Goal: Task Accomplishment & Management: Manage account settings

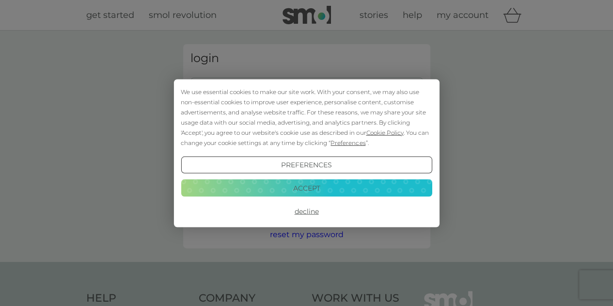
type input "olivey.jenny@gmail.com"
click at [298, 214] on button "Decline" at bounding box center [306, 211] width 251 height 17
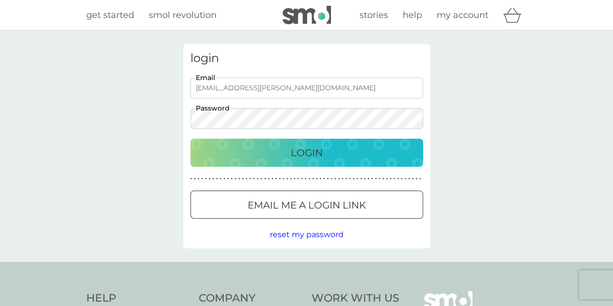
click at [301, 156] on p "Login" at bounding box center [307, 153] width 32 height 16
type input "[EMAIL_ADDRESS][PERSON_NAME][DOMAIN_NAME]"
click at [282, 152] on div "Login" at bounding box center [306, 153] width 213 height 16
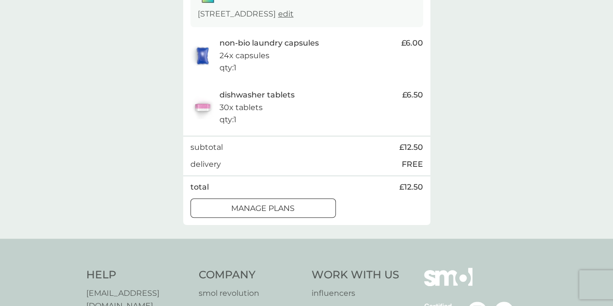
scroll to position [194, 0]
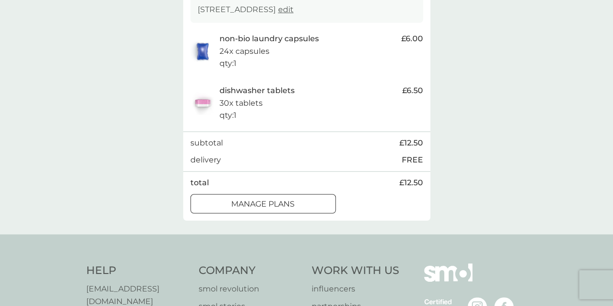
click at [250, 196] on button "manage plans" at bounding box center [262, 203] width 145 height 19
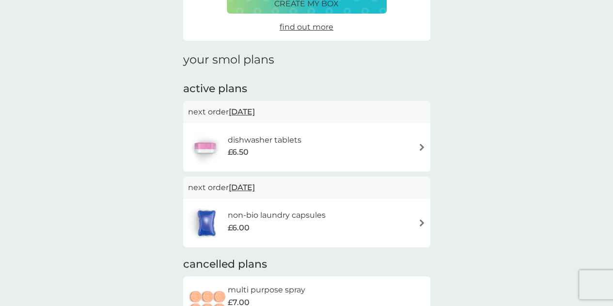
scroll to position [97, 0]
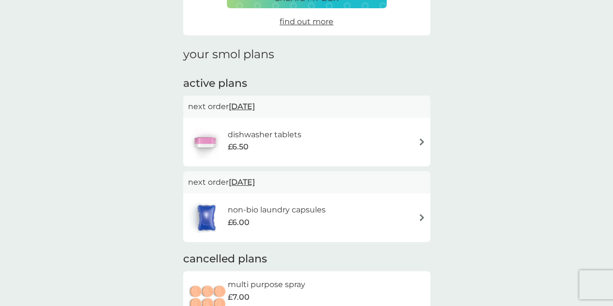
click at [255, 108] on span "12 Oct 2025" at bounding box center [242, 106] width 26 height 19
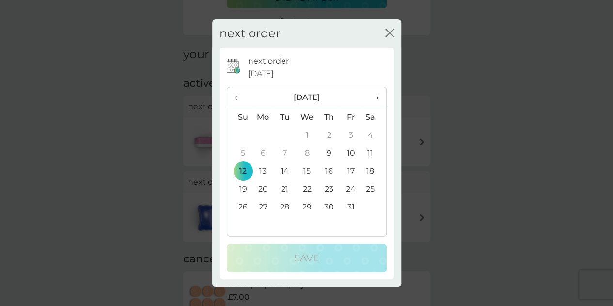
click at [377, 99] on span "›" at bounding box center [374, 97] width 10 height 20
click at [264, 172] on td "10" at bounding box center [263, 171] width 22 height 18
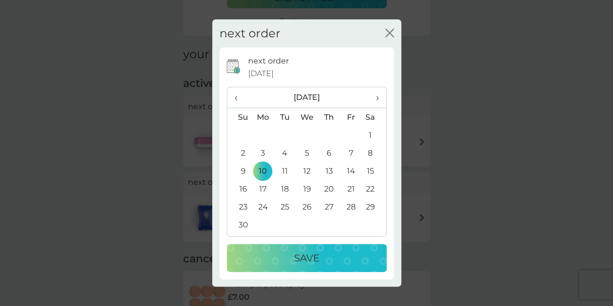
click at [340, 261] on div "Save" at bounding box center [306, 258] width 141 height 16
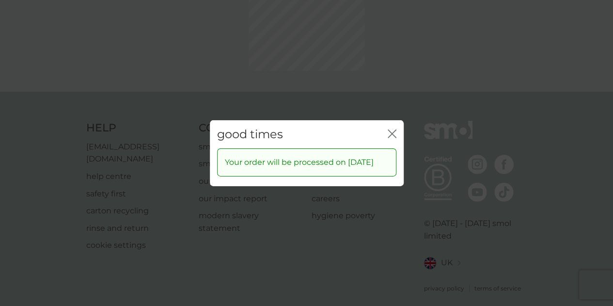
click at [390, 85] on div "good times close Your order will be processed on 10 Nov 2025" at bounding box center [306, 153] width 613 height 306
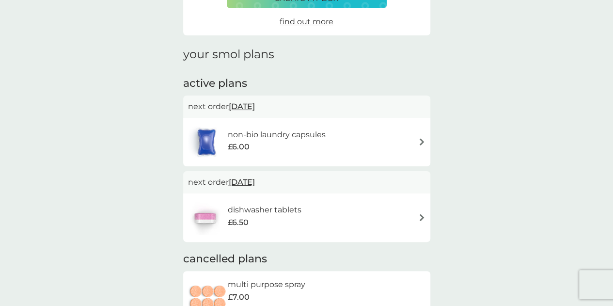
click at [343, 139] on div "non-bio laundry capsules £6.00" at bounding box center [306, 142] width 237 height 34
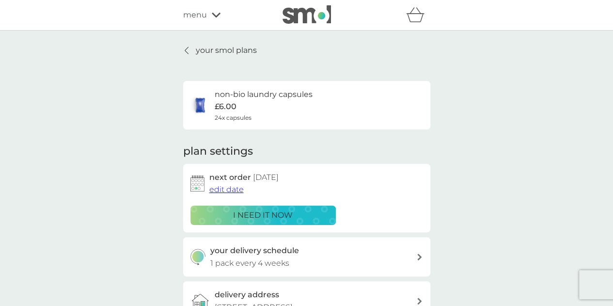
click at [237, 189] on span "edit date" at bounding box center [226, 189] width 34 height 9
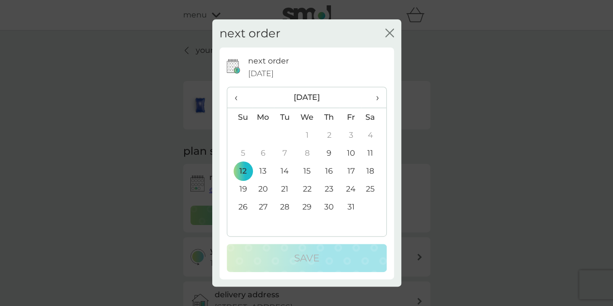
click at [374, 99] on span "›" at bounding box center [374, 97] width 10 height 20
click at [263, 171] on td "10" at bounding box center [263, 171] width 22 height 18
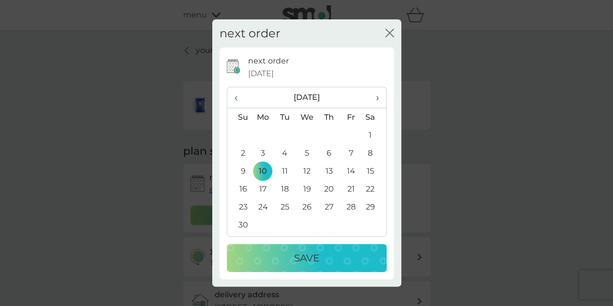
click at [322, 256] on div "Save" at bounding box center [306, 258] width 141 height 16
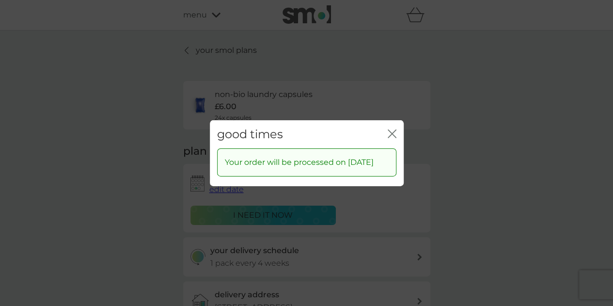
click at [392, 129] on icon "close" at bounding box center [394, 133] width 4 height 8
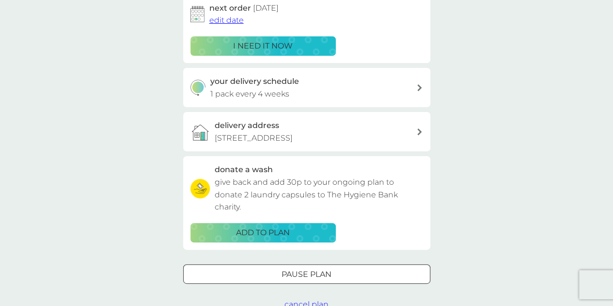
scroll to position [194, 0]
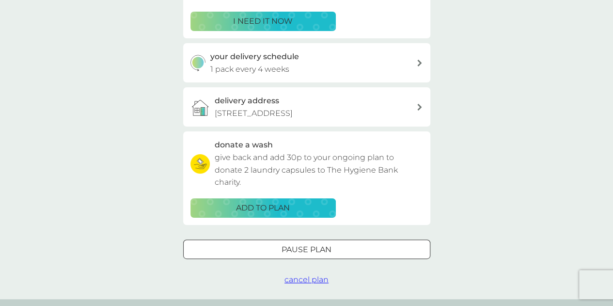
click at [364, 63] on div "your delivery schedule 1 pack every 4 weeks" at bounding box center [313, 62] width 206 height 25
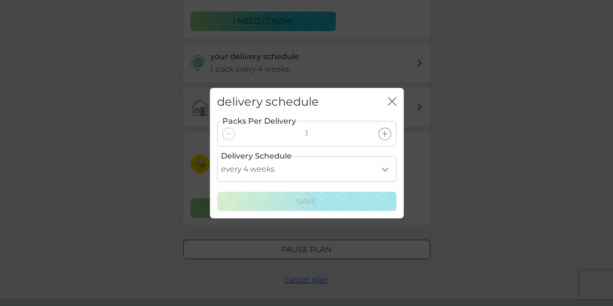
click at [383, 168] on select "every 1 week every 2 weeks every 3 weeks every 4 weeks every 5 weeks every 6 we…" at bounding box center [306, 169] width 179 height 26
select select "42"
click at [217, 156] on select "every 1 week every 2 weeks every 3 weeks every 4 weeks every 5 weeks every 6 we…" at bounding box center [306, 169] width 179 height 26
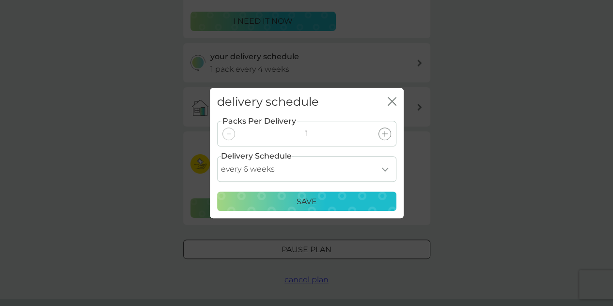
click at [329, 200] on div "Save" at bounding box center [306, 201] width 167 height 13
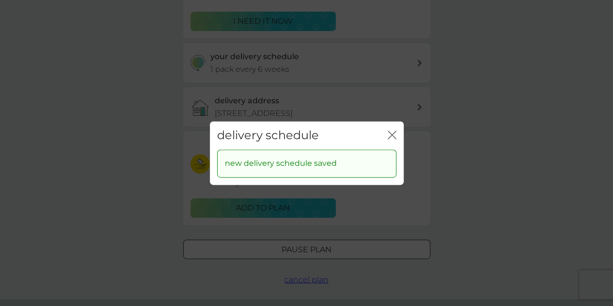
click at [391, 135] on icon "close" at bounding box center [390, 135] width 4 height 8
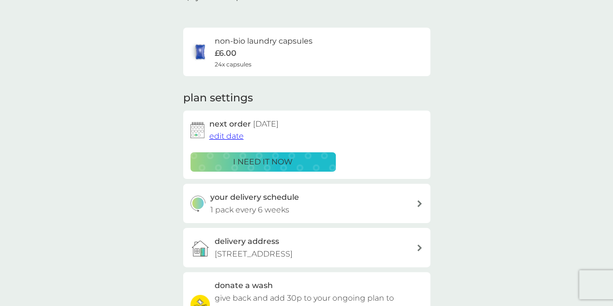
scroll to position [0, 0]
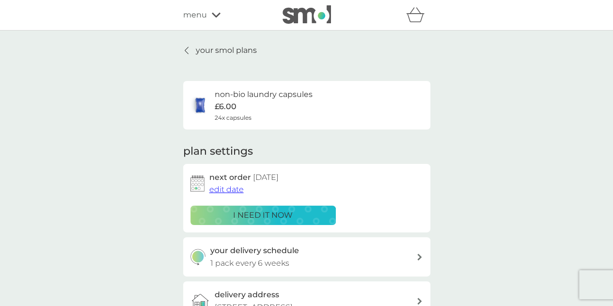
click at [185, 47] on icon at bounding box center [187, 51] width 4 height 8
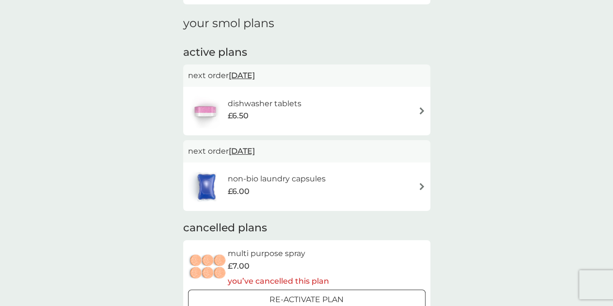
scroll to position [97, 0]
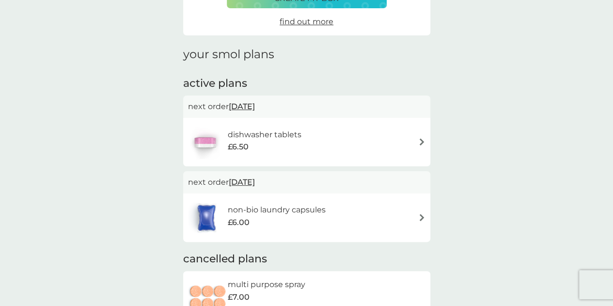
click at [335, 134] on div "dishwasher tablets £6.50" at bounding box center [306, 142] width 237 height 34
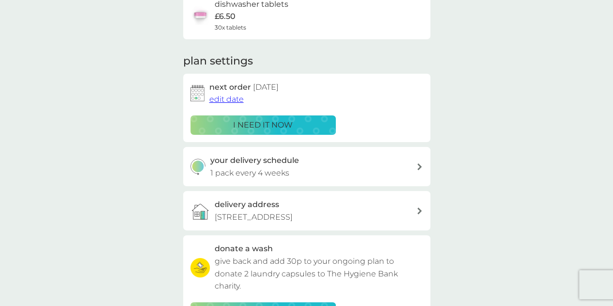
scroll to position [97, 0]
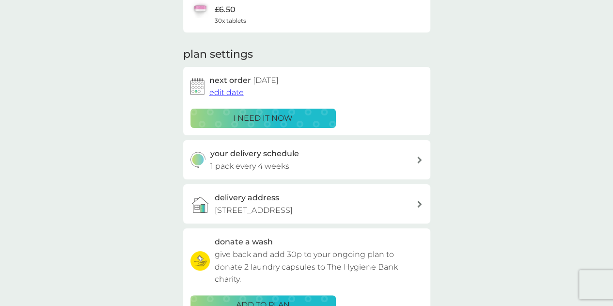
click at [388, 163] on div "your delivery schedule 1 pack every 4 weeks" at bounding box center [313, 159] width 206 height 25
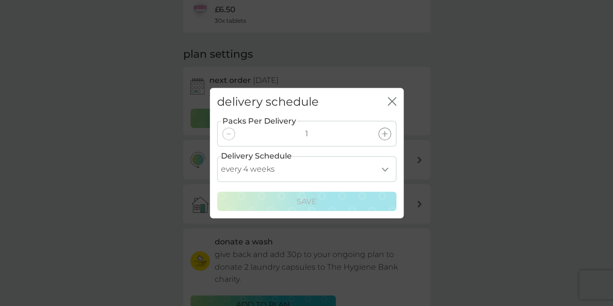
click at [325, 165] on select "every 1 week every 2 weeks every 3 weeks every 4 weeks every 5 weeks every 6 we…" at bounding box center [306, 169] width 179 height 26
select select "42"
click at [217, 156] on select "every 1 week every 2 weeks every 3 weeks every 4 weeks every 5 weeks every 6 we…" at bounding box center [306, 169] width 179 height 26
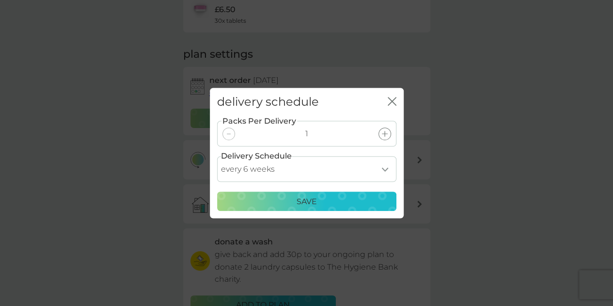
click at [298, 202] on p "Save" at bounding box center [307, 201] width 20 height 13
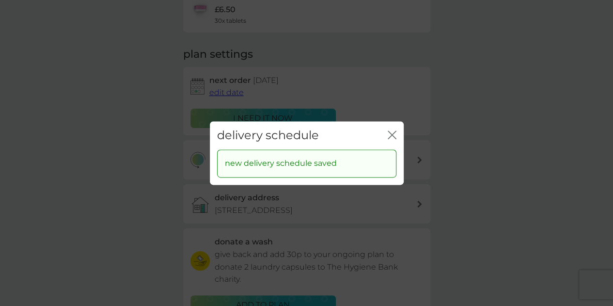
click at [390, 136] on icon "close" at bounding box center [390, 135] width 4 height 8
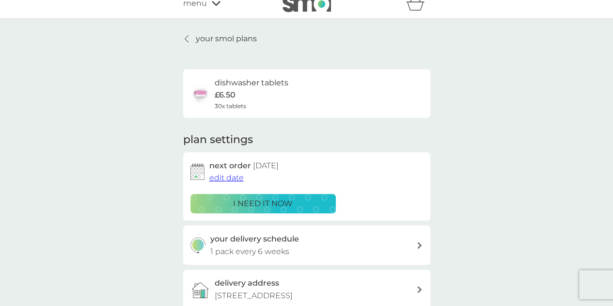
scroll to position [0, 0]
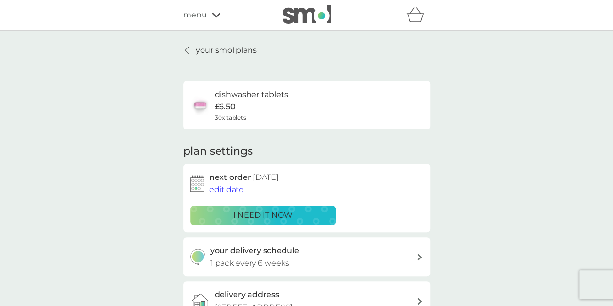
click at [191, 53] on link "your smol plans" at bounding box center [220, 50] width 74 height 13
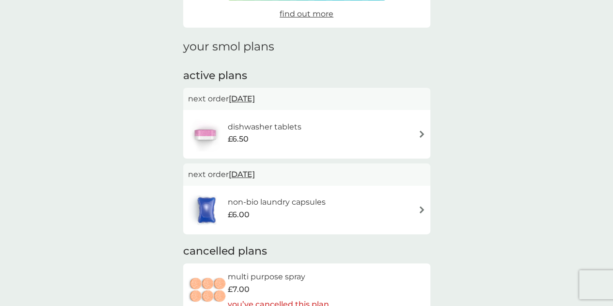
scroll to position [48, 0]
